Goal: Task Accomplishment & Management: Complete application form

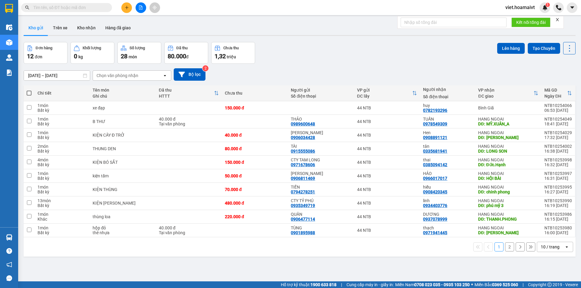
drag, startPoint x: 0, startPoint y: 0, endPoint x: 128, endPoint y: 73, distance: 147.4
click at [128, 73] on div "Chọn văn phòng nhận" at bounding box center [117, 76] width 42 height 6
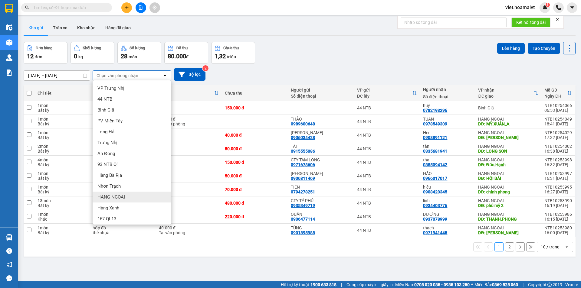
click at [110, 198] on span "HANG NGOAI" at bounding box center [111, 197] width 28 height 6
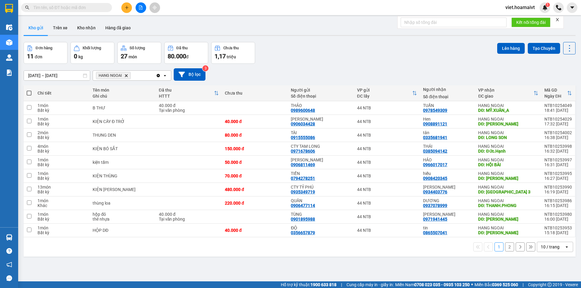
click at [29, 94] on span at bounding box center [29, 93] width 5 height 5
click at [29, 90] on input "checkbox" at bounding box center [29, 90] width 0 height 0
checkbox input "true"
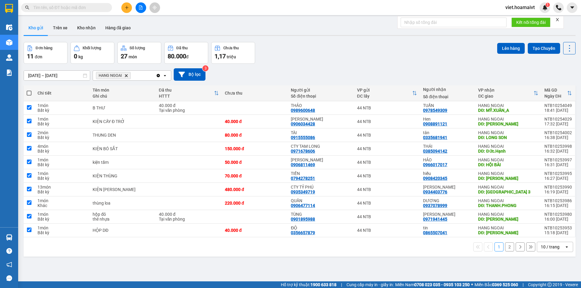
checkbox input "true"
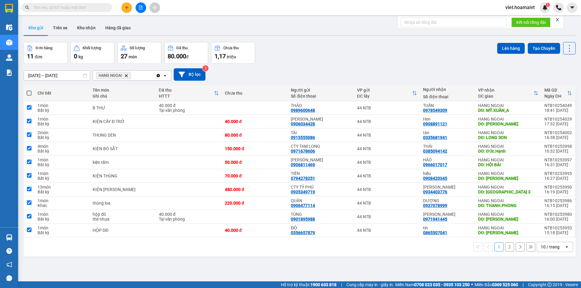
checkbox input "true"
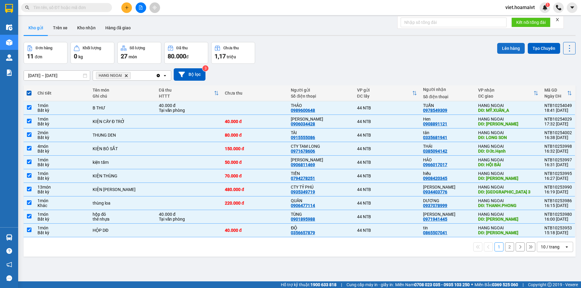
click at [506, 48] on button "Lên hàng" at bounding box center [511, 48] width 28 height 11
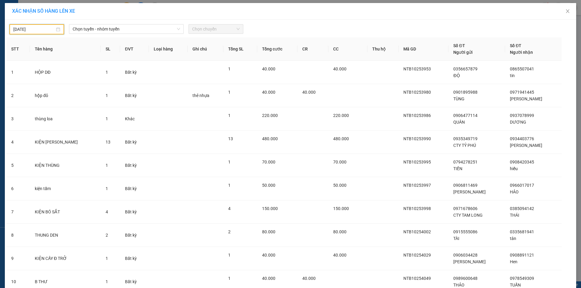
click at [45, 27] on input "[DATE]" at bounding box center [33, 29] width 41 height 7
click at [38, 80] on div "14" at bounding box center [38, 82] width 7 height 7
type input "[DATE]"
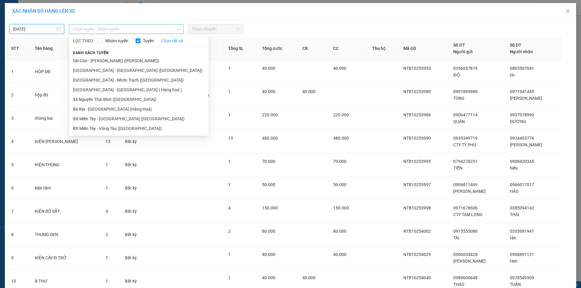
click at [111, 30] on span "Chọn tuyến - nhóm tuyến" at bounding box center [126, 28] width 107 height 9
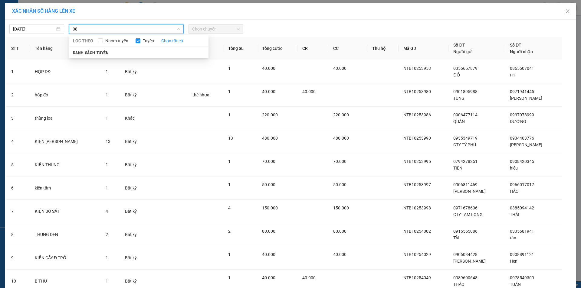
type input "0"
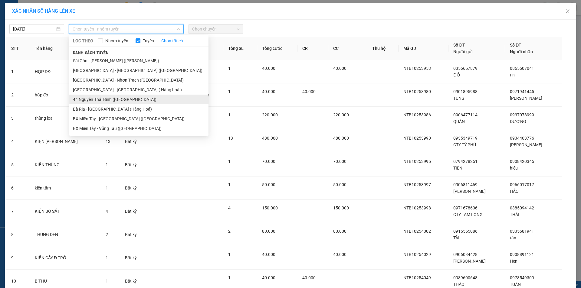
click at [103, 98] on li "44 Nguyễn Thái Bình ([GEOGRAPHIC_DATA])" at bounding box center [138, 100] width 139 height 10
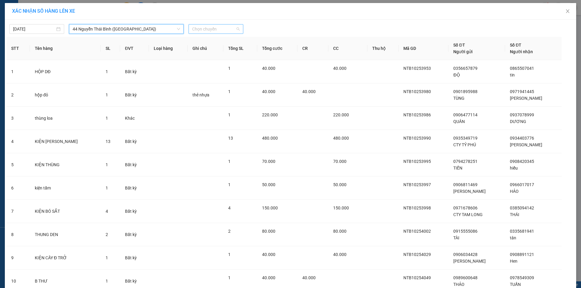
click at [204, 28] on span "Chọn chuyến" at bounding box center [215, 28] width 47 height 9
type input "0830"
click at [193, 41] on div "08:30" at bounding box center [213, 41] width 47 height 7
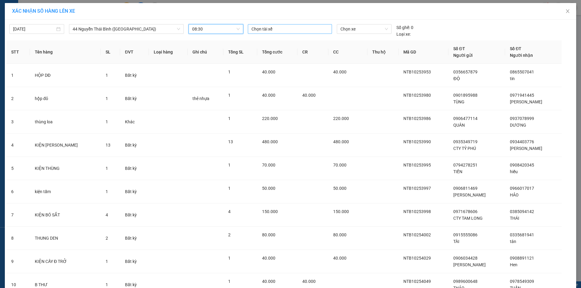
click at [260, 28] on div at bounding box center [289, 28] width 81 height 7
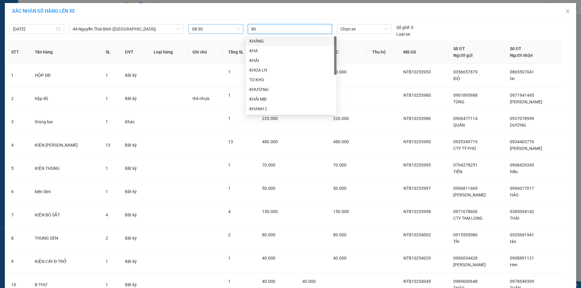
type input "kho"
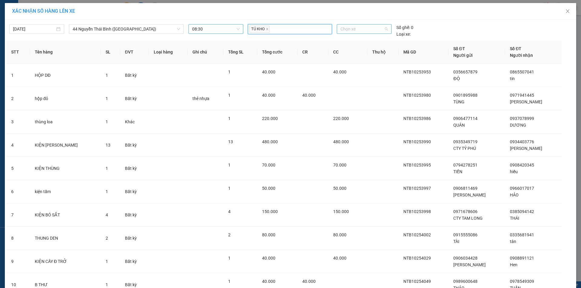
click at [347, 24] on span "Chọn xe" at bounding box center [363, 28] width 47 height 9
type input "00091"
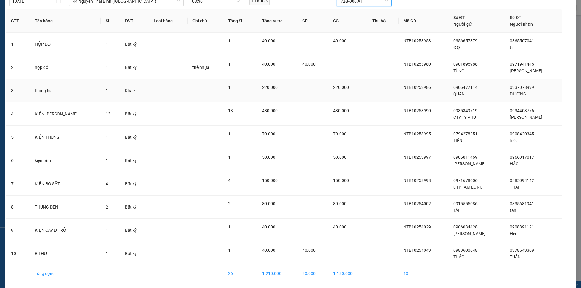
scroll to position [49, 0]
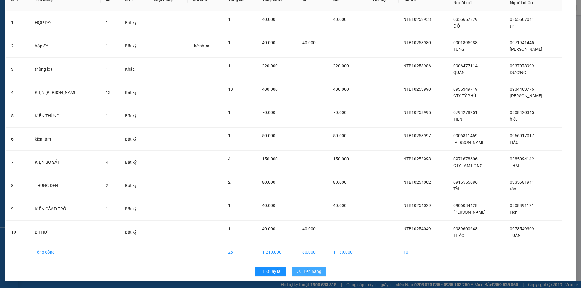
click at [305, 270] on span "Lên hàng" at bounding box center [313, 271] width 18 height 7
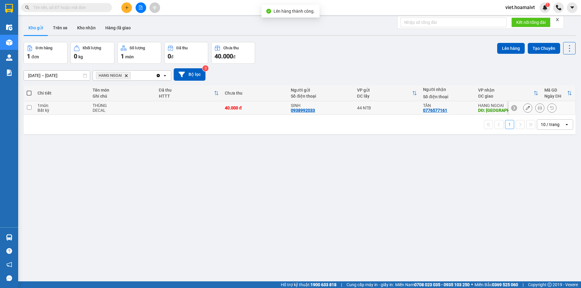
click at [119, 107] on div "THÙNG" at bounding box center [123, 105] width 60 height 5
checkbox input "true"
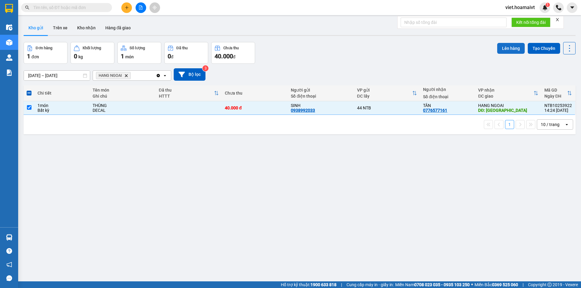
click at [501, 50] on button "Lên hàng" at bounding box center [511, 48] width 28 height 11
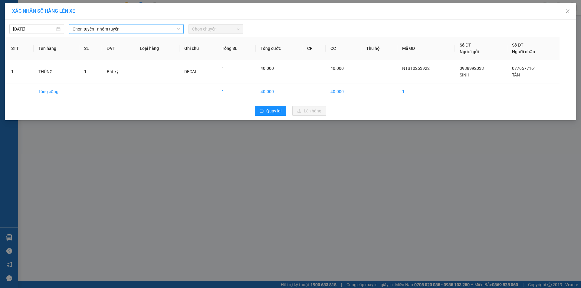
click at [156, 32] on span "Chọn tuyến - nhóm tuyến" at bounding box center [126, 28] width 107 height 9
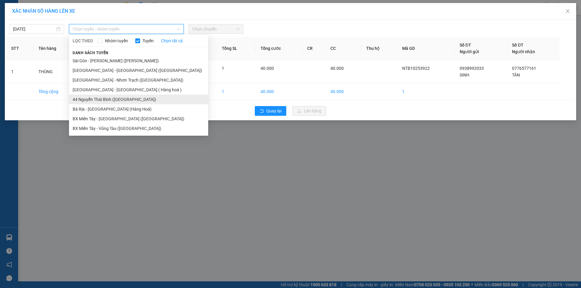
click at [114, 99] on li "44 Nguyễn Thái Bình ([GEOGRAPHIC_DATA])" at bounding box center [138, 100] width 139 height 10
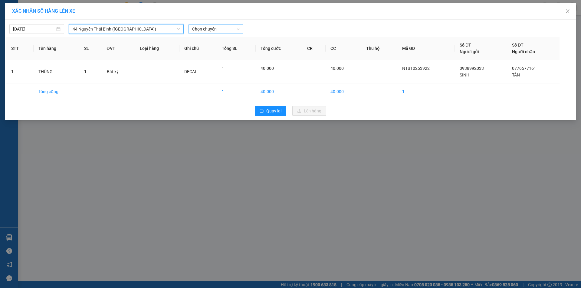
click at [226, 25] on span "Chọn chuyến" at bounding box center [215, 28] width 47 height 9
type input "0830"
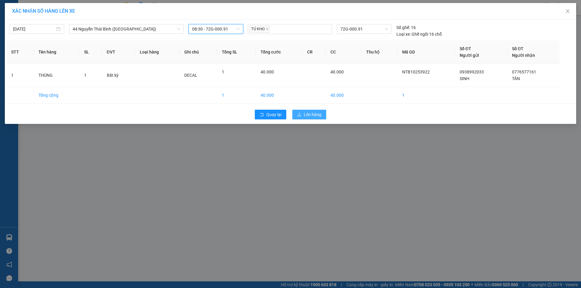
click at [303, 114] on button "Lên hàng" at bounding box center [309, 115] width 34 height 10
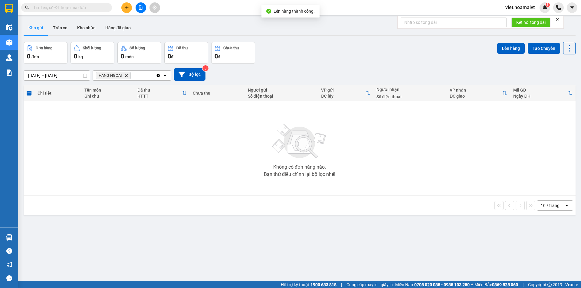
click at [543, 208] on div "10 / trang" at bounding box center [549, 206] width 19 height 6
click at [540, 273] on span "100 / trang" at bounding box center [548, 273] width 22 height 6
click at [127, 77] on icon "Delete" at bounding box center [126, 76] width 4 height 4
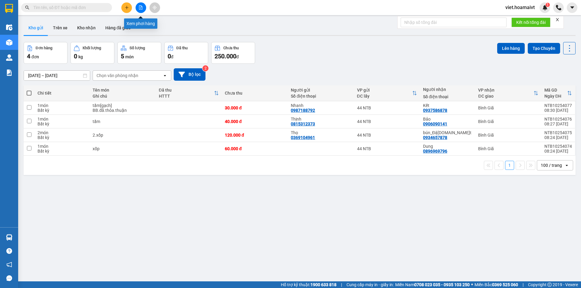
click at [145, 8] on button at bounding box center [140, 7] width 11 height 11
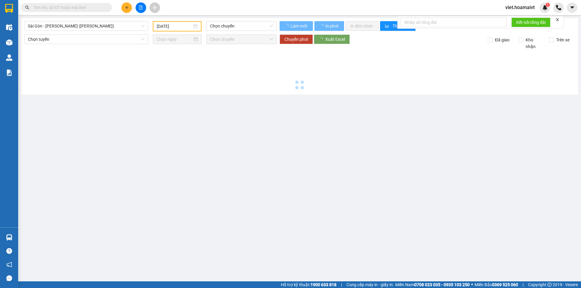
type input "[DATE]"
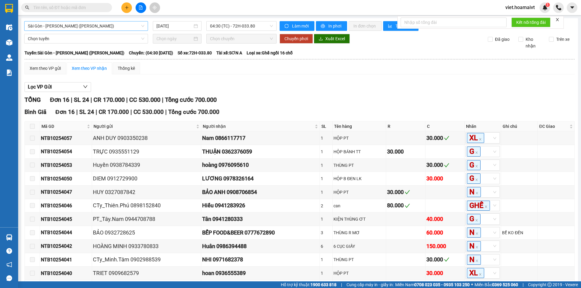
click at [93, 24] on span "Sài Gòn - [PERSON_NAME] ([PERSON_NAME])" at bounding box center [86, 25] width 116 height 9
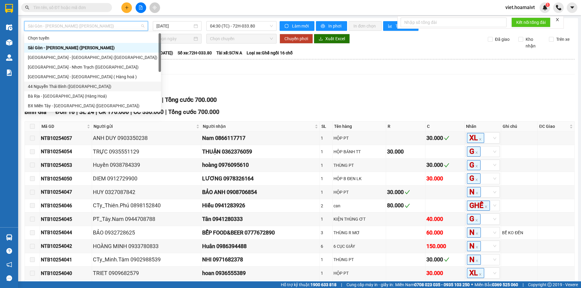
click at [74, 90] on div "44 Nguyễn Thái Bình ([GEOGRAPHIC_DATA])" at bounding box center [92, 87] width 137 height 10
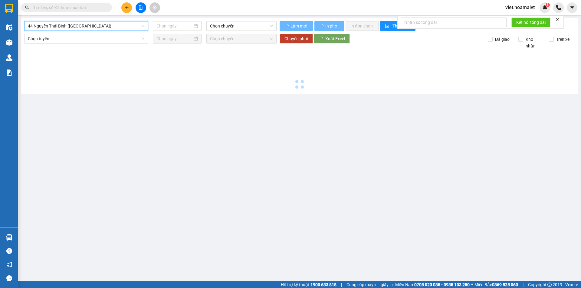
type input "[DATE]"
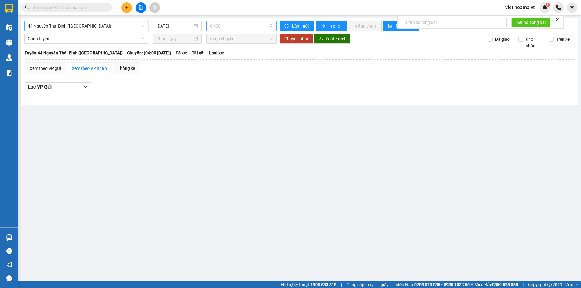
click at [230, 27] on span "04:00" at bounding box center [241, 25] width 63 height 9
type input "0830"
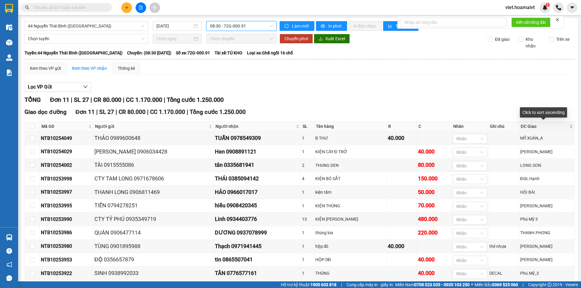
click at [565, 128] on div "ĐC Giao" at bounding box center [547, 126] width 52 height 7
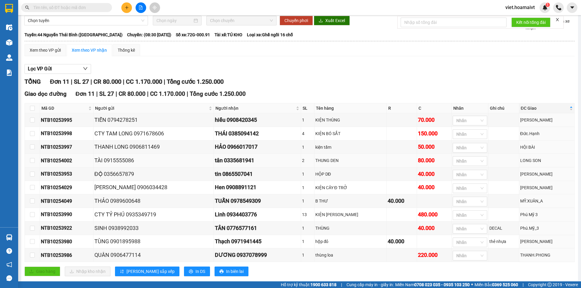
scroll to position [34, 0]
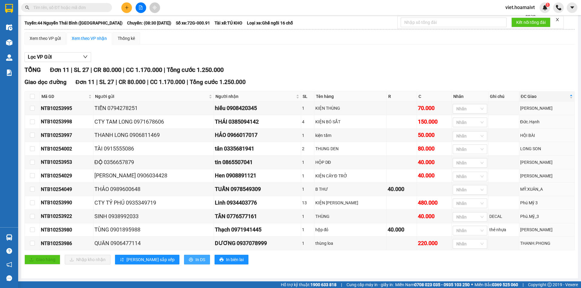
click at [184, 259] on button "In DS" at bounding box center [197, 260] width 26 height 10
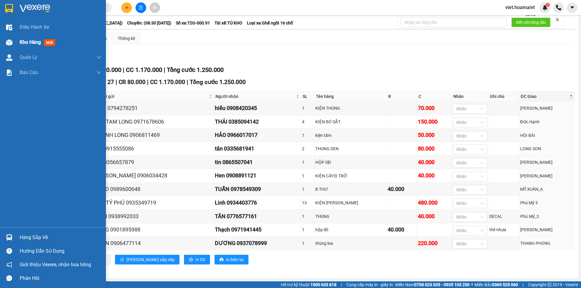
click at [25, 44] on span "Kho hàng" at bounding box center [30, 42] width 21 height 6
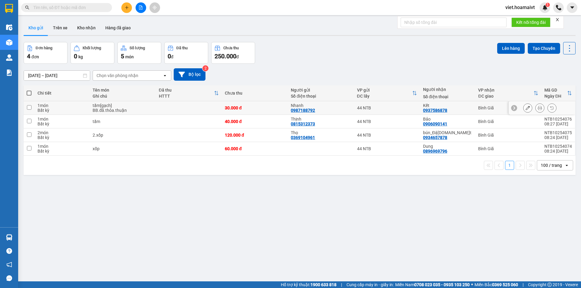
click at [537, 108] on icon at bounding box center [539, 108] width 4 height 4
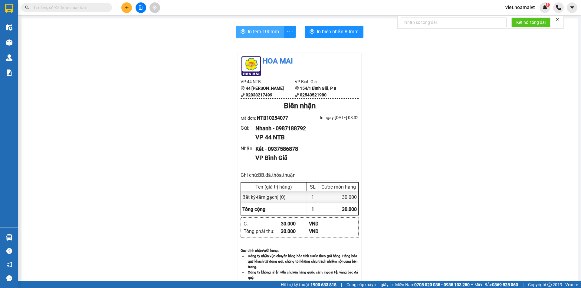
click at [260, 36] on button "In tem 100mm" at bounding box center [260, 32] width 48 height 12
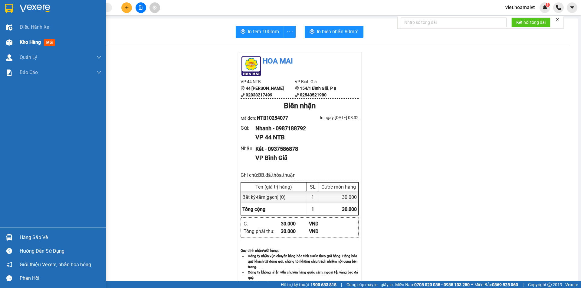
click at [30, 46] on div "Kho hàng mới" at bounding box center [39, 42] width 38 height 8
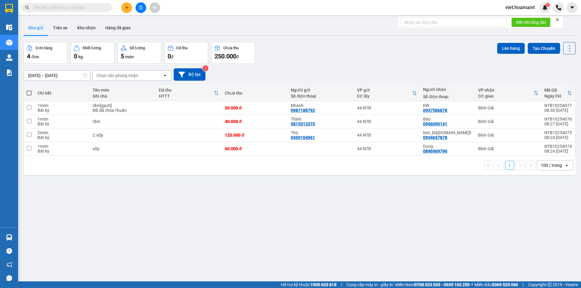
click at [124, 11] on button at bounding box center [126, 7] width 11 height 11
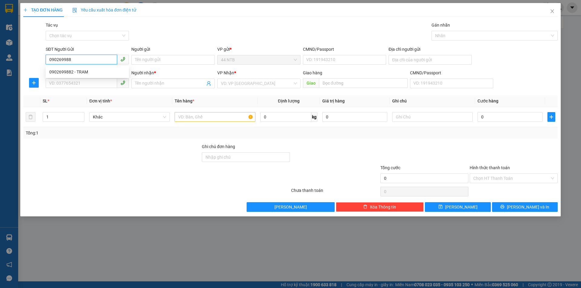
type input "0902699882"
click at [83, 72] on div "0902699882 - TRAM" at bounding box center [87, 72] width 76 height 7
type input "TRAM"
type input "CHUNG CƯ D1 [GEOGRAPHIC_DATA] Q8"
type input "0933398863"
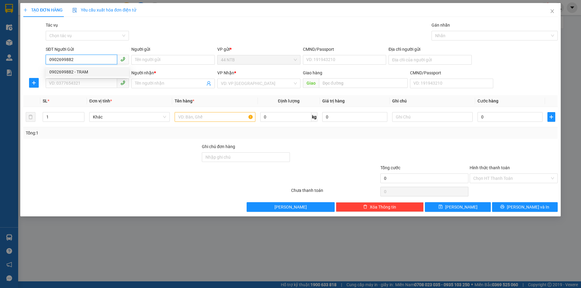
type input "NHƯ"
type input "0902699882"
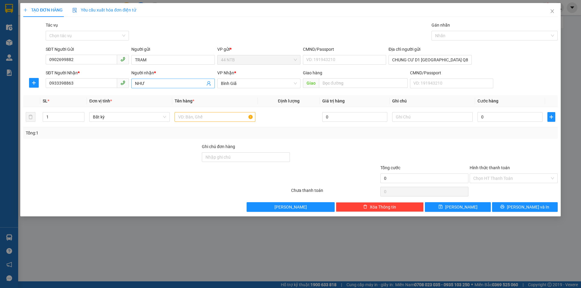
click at [149, 84] on input "NHƯ" at bounding box center [170, 83] width 70 height 7
type input "N"
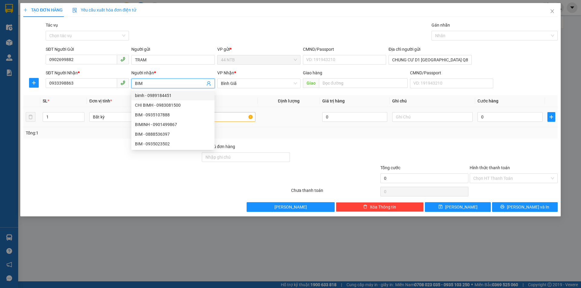
type input "BIM"
click at [239, 117] on input "text" at bounding box center [215, 117] width 80 height 10
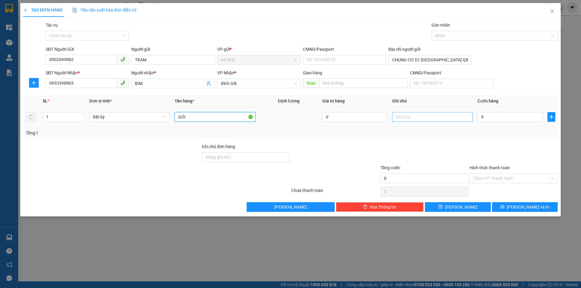
type input "GÓI"
click at [430, 119] on input "text" at bounding box center [432, 117] width 80 height 10
type input "D"
type input "ĐT"
type input "3"
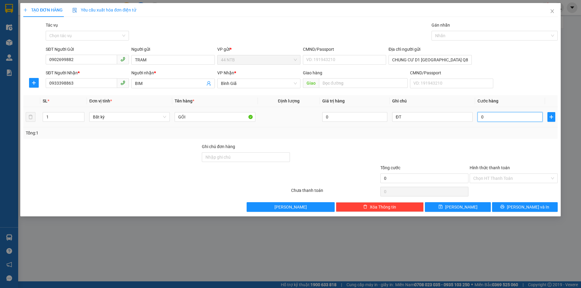
type input "3"
type input "30"
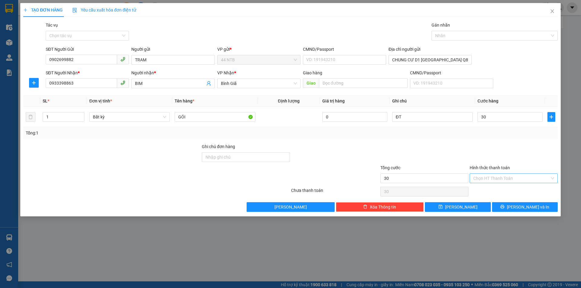
type input "30.000"
drag, startPoint x: 496, startPoint y: 176, endPoint x: 508, endPoint y: 182, distance: 13.1
click at [497, 176] on input "Hình thức thanh toán" at bounding box center [511, 178] width 77 height 9
click at [507, 189] on div "Tại văn phòng" at bounding box center [513, 190] width 81 height 7
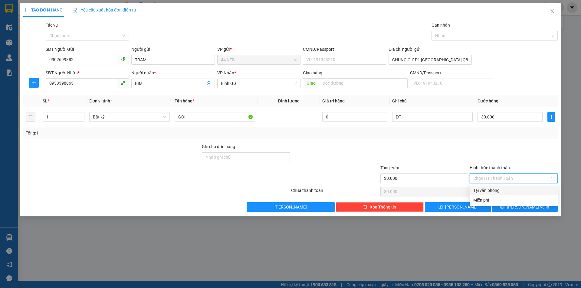
type input "0"
click at [504, 208] on icon "printer" at bounding box center [502, 207] width 4 height 4
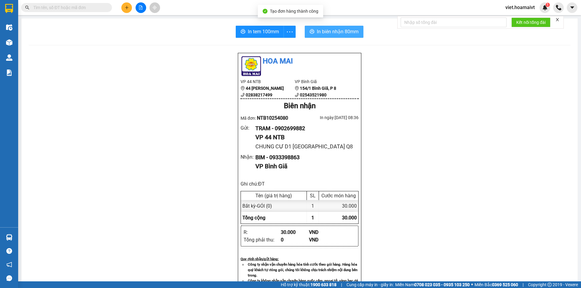
click at [331, 35] on span "In biên nhận 80mm" at bounding box center [338, 32] width 42 height 8
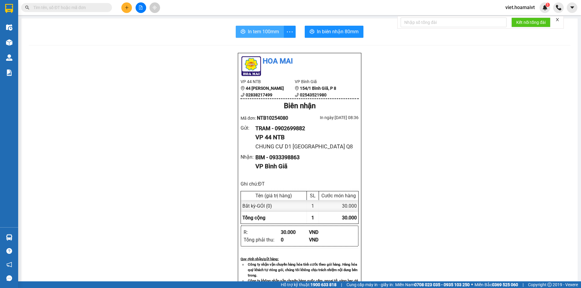
click at [260, 38] on button "In tem 100mm" at bounding box center [260, 32] width 48 height 12
click at [258, 33] on span "In tem 100mm" at bounding box center [263, 32] width 31 height 8
